Goal: Task Accomplishment & Management: Manage account settings

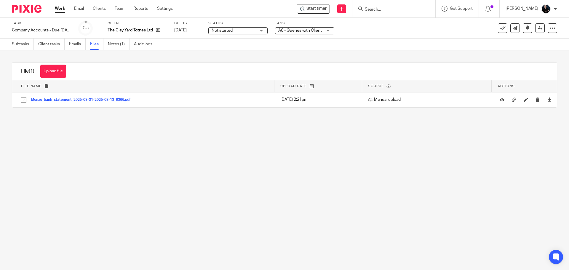
click at [132, 195] on main "Task Company Accounts - Due 1st May 2023 Onwards Save Company Accounts - Due 1s…" at bounding box center [284, 135] width 569 height 270
click at [302, 29] on span "A6 - Queries with Client" at bounding box center [300, 30] width 44 height 4
click at [384, 31] on div "Task Company Accounts - Due 1st May 2023 Onwards Save Company Accounts - Due 1s…" at bounding box center [239, 28] width 455 height 14
click at [116, 44] on link "Notes (1)" at bounding box center [119, 45] width 22 height 12
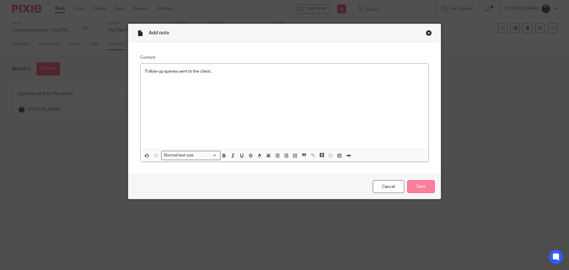
click at [421, 185] on input "Save" at bounding box center [421, 186] width 28 height 13
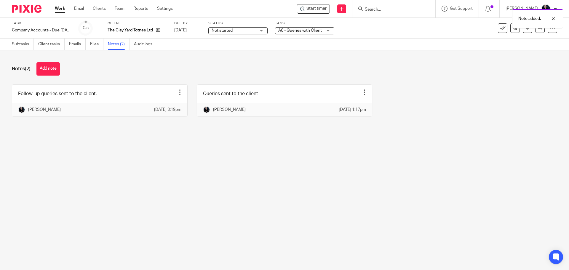
click at [89, 71] on div "Notes (2) Add note" at bounding box center [285, 68] width 546 height 13
click at [96, 48] on link "Files" at bounding box center [96, 45] width 13 height 12
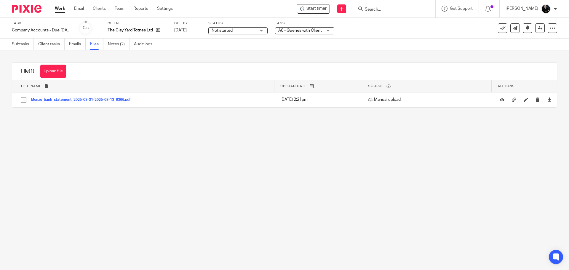
click at [129, 65] on div "File (1) Upload file Download selected Delete selected" at bounding box center [284, 72] width 545 height 18
click at [119, 64] on div "File (1) Upload file Download selected Delete selected" at bounding box center [284, 72] width 545 height 18
click at [385, 10] on input "Search" at bounding box center [390, 9] width 53 height 5
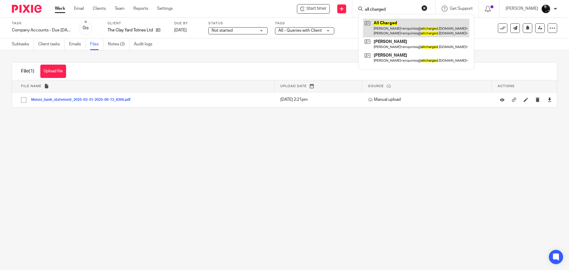
type input "all charged"
click at [397, 30] on link at bounding box center [416, 28] width 106 height 18
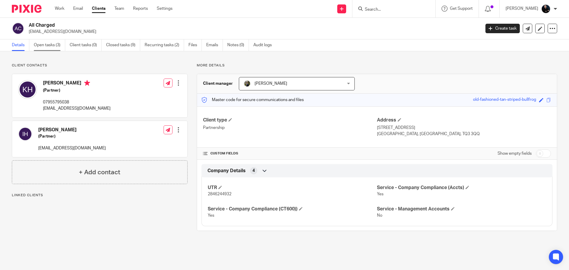
click at [46, 45] on link "Open tasks (3)" at bounding box center [49, 45] width 31 height 12
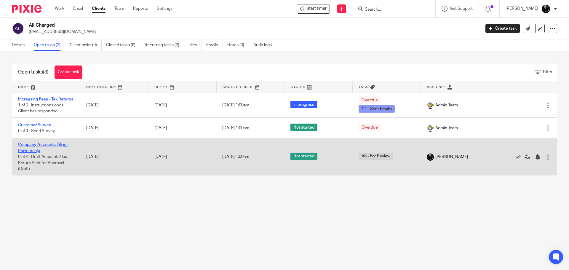
click at [31, 153] on link "Company Accounts Filing - Partnership" at bounding box center [43, 148] width 51 height 10
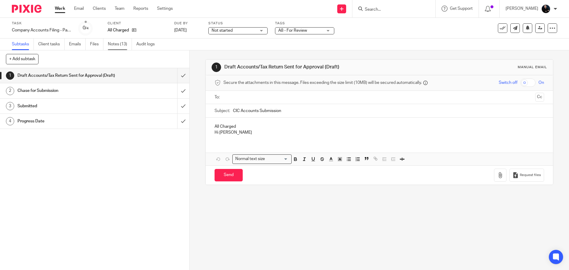
click at [116, 43] on link "Notes (13)" at bounding box center [120, 45] width 24 height 12
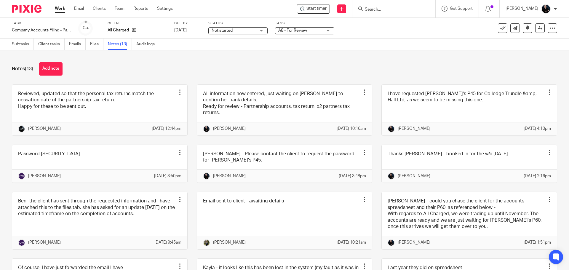
click at [119, 61] on div "Notes (13) Add note Reviewed, updated so that the personal tax returns match th…" at bounding box center [284, 160] width 569 height 220
click at [117, 74] on div "Notes (13) Add note" at bounding box center [285, 68] width 546 height 13
click at [400, 12] on input "Search" at bounding box center [390, 9] width 53 height 5
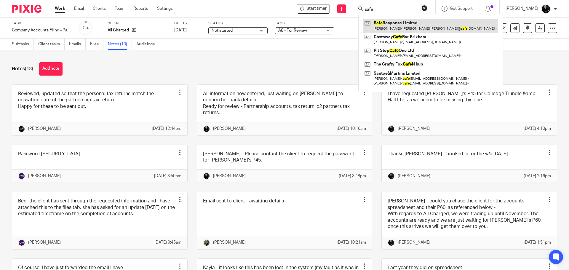
type input "safe"
click at [423, 27] on link at bounding box center [430, 26] width 135 height 14
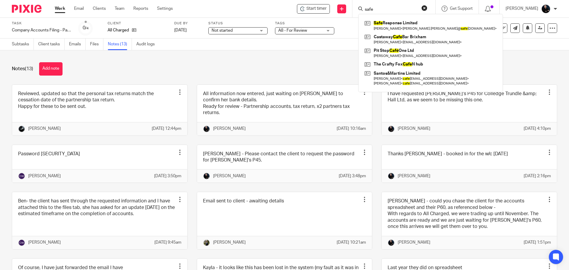
click at [314, 66] on div "Notes (13) Add note" at bounding box center [285, 68] width 546 height 13
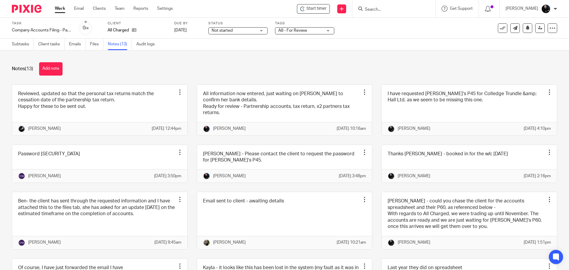
click at [359, 70] on div "Notes (13) Add note" at bounding box center [285, 68] width 546 height 13
click at [266, 67] on div "Notes (13) Add note" at bounding box center [285, 68] width 546 height 13
click at [337, 59] on div "Notes (13) Add note Reviewed, updated so that the personal tax returns match th…" at bounding box center [284, 160] width 569 height 220
click at [207, 79] on div "Notes (13) Add note Reviewed, updated so that the personal tax returns match th…" at bounding box center [284, 160] width 569 height 220
click at [47, 69] on button "Add note" at bounding box center [50, 68] width 23 height 13
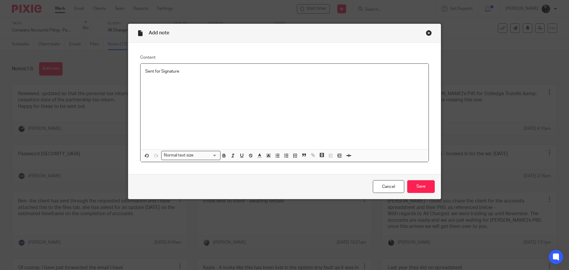
click at [160, 71] on p "Sent for Signature" at bounding box center [284, 71] width 279 height 6
click at [415, 184] on input "Save" at bounding box center [421, 186] width 28 height 13
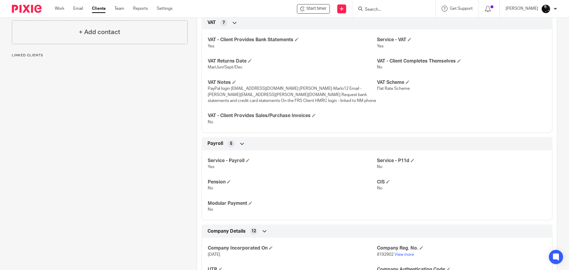
scroll to position [178, 0]
drag, startPoint x: 206, startPoint y: 89, endPoint x: 324, endPoint y: 87, distance: 118.0
click at [324, 87] on span "PayPal login [EMAIL_ADDRESS][DOMAIN_NAME] [PERSON_NAME]-Marlo12 Email - [PERSON…" at bounding box center [292, 95] width 168 height 16
click at [319, 97] on p "PayPal login [EMAIL_ADDRESS][DOMAIN_NAME] [PERSON_NAME]-Marlo12 Email - [PERSON…" at bounding box center [292, 95] width 169 height 18
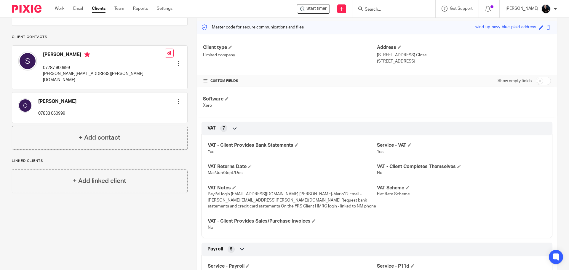
scroll to position [59, 0]
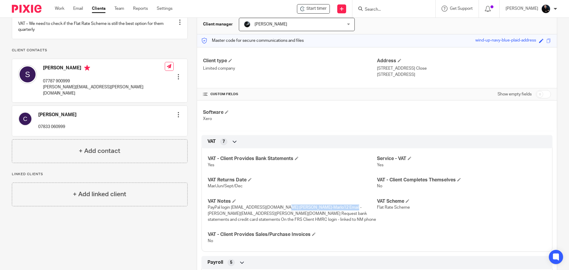
drag, startPoint x: 222, startPoint y: 211, endPoint x: 282, endPoint y: 210, distance: 59.3
click at [282, 210] on p "PayPal login [EMAIL_ADDRESS][DOMAIN_NAME] [PERSON_NAME]-Marlo12 Email - [PERSON…" at bounding box center [292, 214] width 169 height 18
click at [306, 207] on span "PayPal login [EMAIL_ADDRESS][DOMAIN_NAME] [PERSON_NAME]-Marlo12 Email - [PERSON…" at bounding box center [292, 213] width 168 height 16
drag, startPoint x: 329, startPoint y: 206, endPoint x: 196, endPoint y: 211, distance: 132.6
click at [197, 211] on div "VAT 7 VAT - Client Provides Bank Statements Yes Service - VAT Yes VAT Returns D…" at bounding box center [377, 193] width 360 height 117
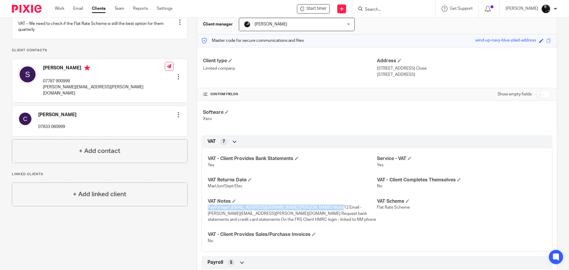
click at [241, 211] on p "PayPal login paypal@saferesponse.co.uk EH-SJ-Marlo12 Email - simon.jeffery@safe…" at bounding box center [292, 214] width 169 height 18
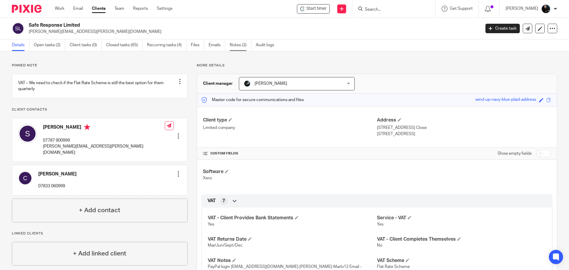
click at [237, 45] on link "Notes (2)" at bounding box center [241, 45] width 22 height 12
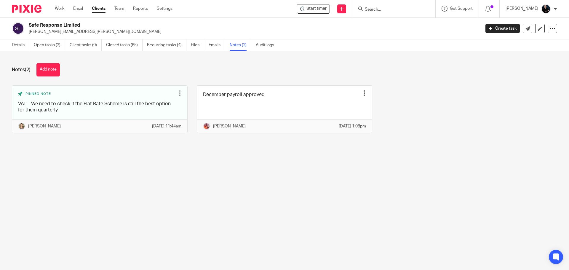
click at [215, 74] on div "Notes (2) Add note" at bounding box center [285, 69] width 546 height 13
click at [55, 47] on link "Open tasks (2)" at bounding box center [49, 45] width 31 height 12
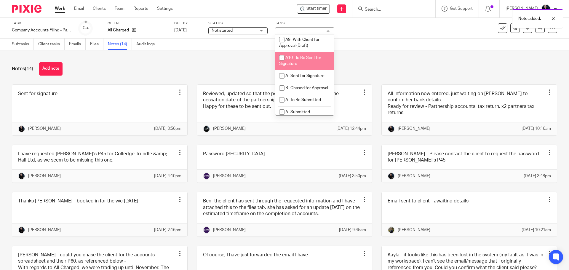
scroll to position [326, 0]
click at [294, 24] on span "A8 - For Review" at bounding box center [300, 22] width 29 height 4
checkbox input "false"
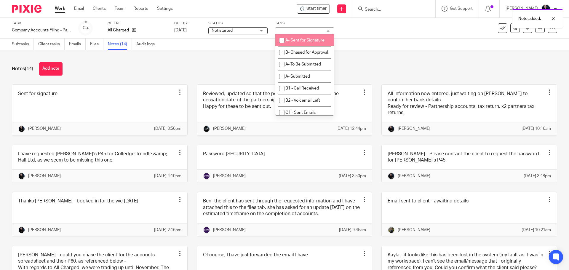
click at [290, 47] on li "A- Sent for Signature" at bounding box center [304, 40] width 59 height 12
checkbox input "true"
click at [196, 80] on div "Notes (14) Add note Sent for signature Edit note Delete note Ben Gruber 18 Aug …" at bounding box center [284, 160] width 569 height 220
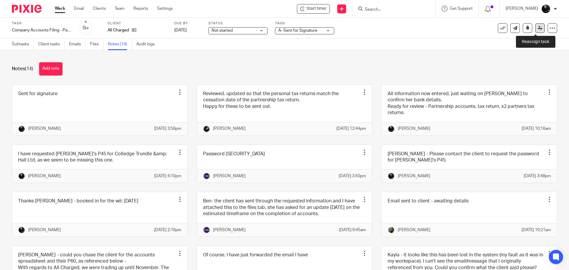
click at [538, 28] on icon at bounding box center [540, 28] width 4 height 4
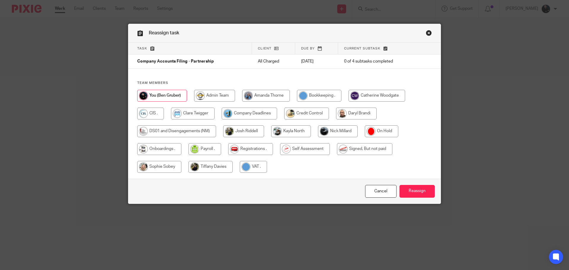
click at [237, 113] on input "radio" at bounding box center [249, 114] width 55 height 12
radio input "true"
click at [400, 185] on input "Reassign" at bounding box center [417, 191] width 35 height 13
